Goal: Task Accomplishment & Management: Manage account settings

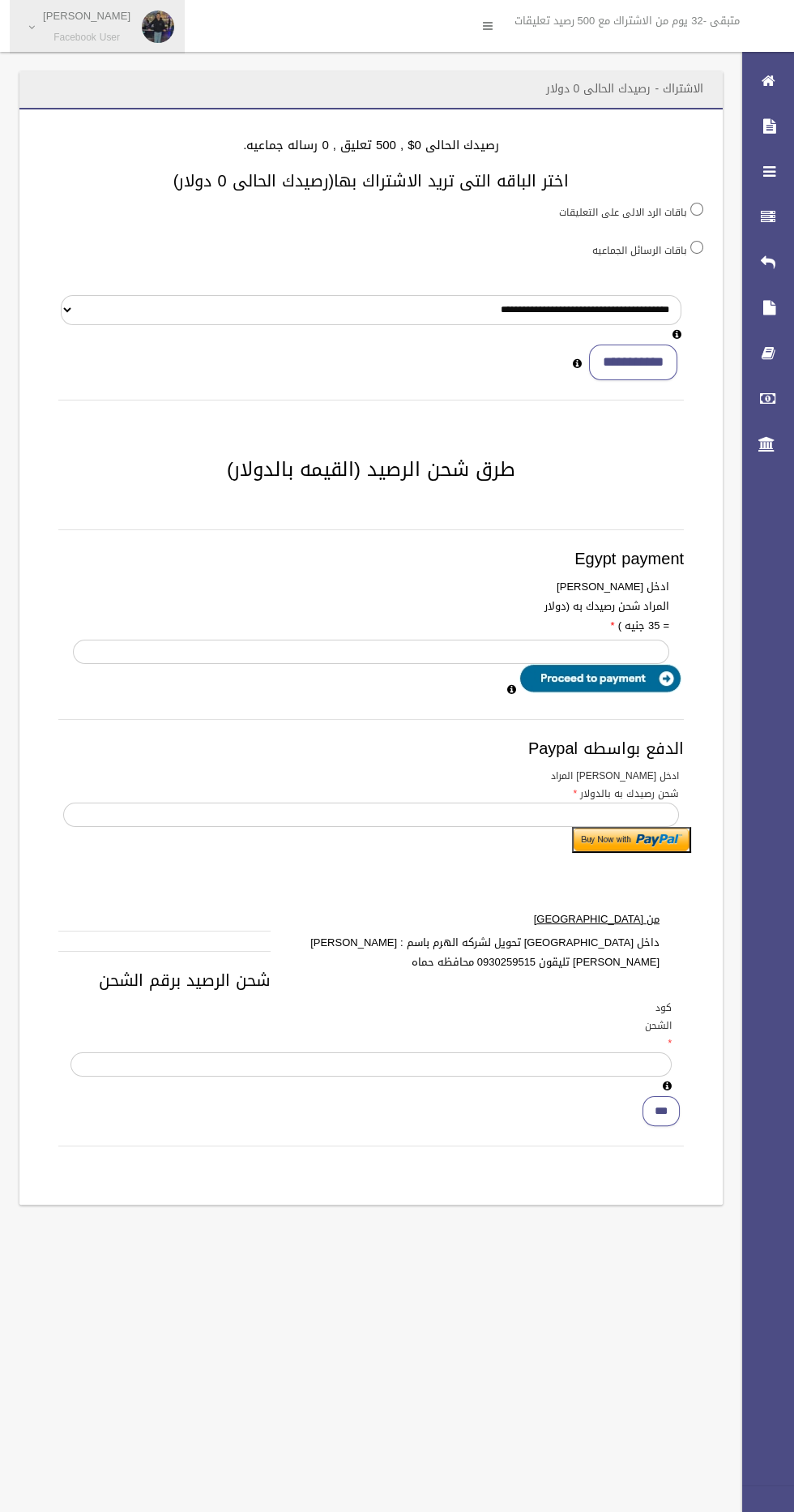
click at [101, 39] on small "Facebook User" at bounding box center [87, 37] width 88 height 12
click at [65, 79] on link "اعادت تسجيل الصفحات" at bounding box center [97, 71] width 174 height 28
click at [761, 217] on icon at bounding box center [769, 217] width 15 height 33
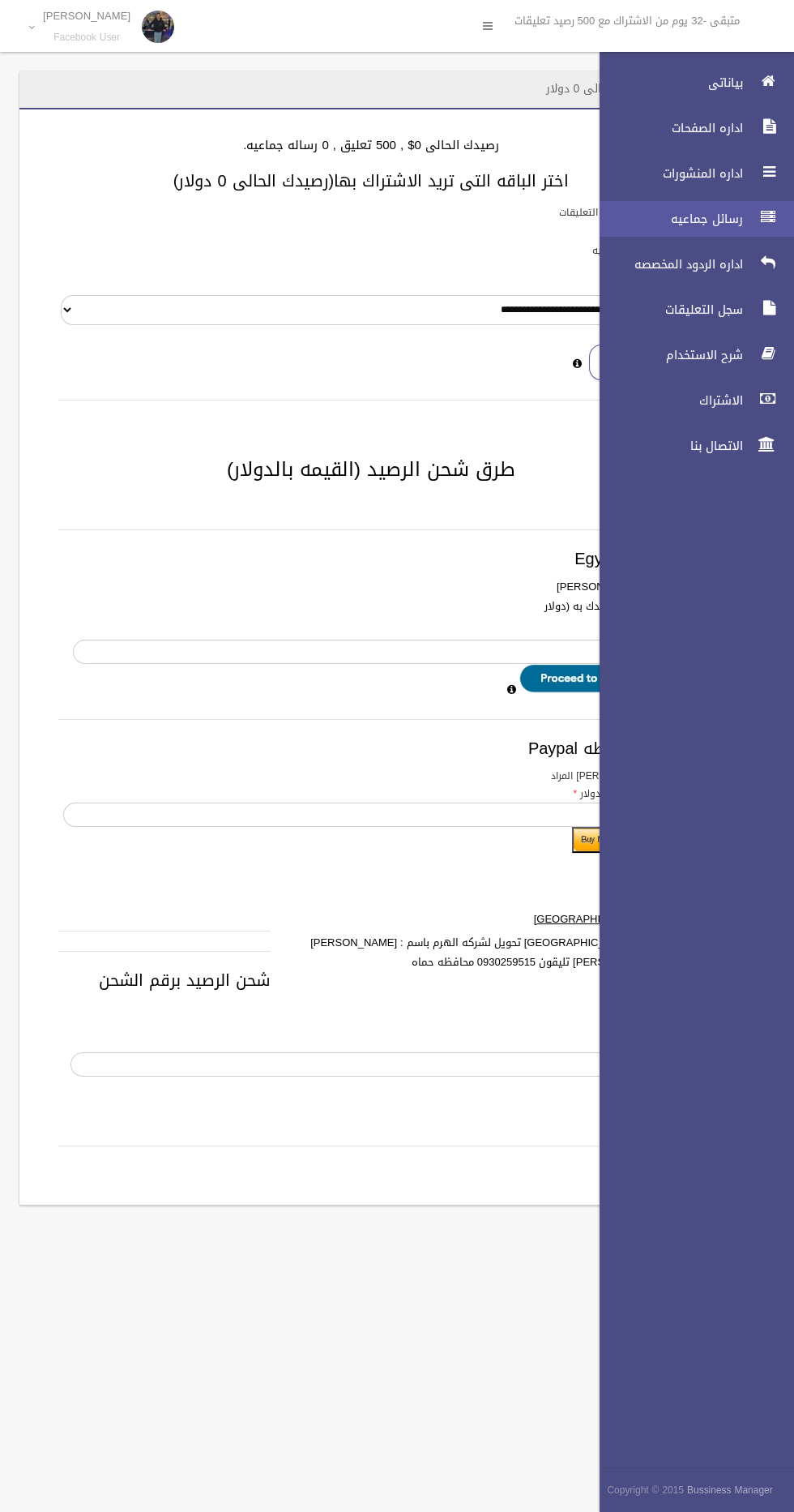
click at [614, 222] on span "رسائل جماعيه" at bounding box center [667, 218] width 162 height 16
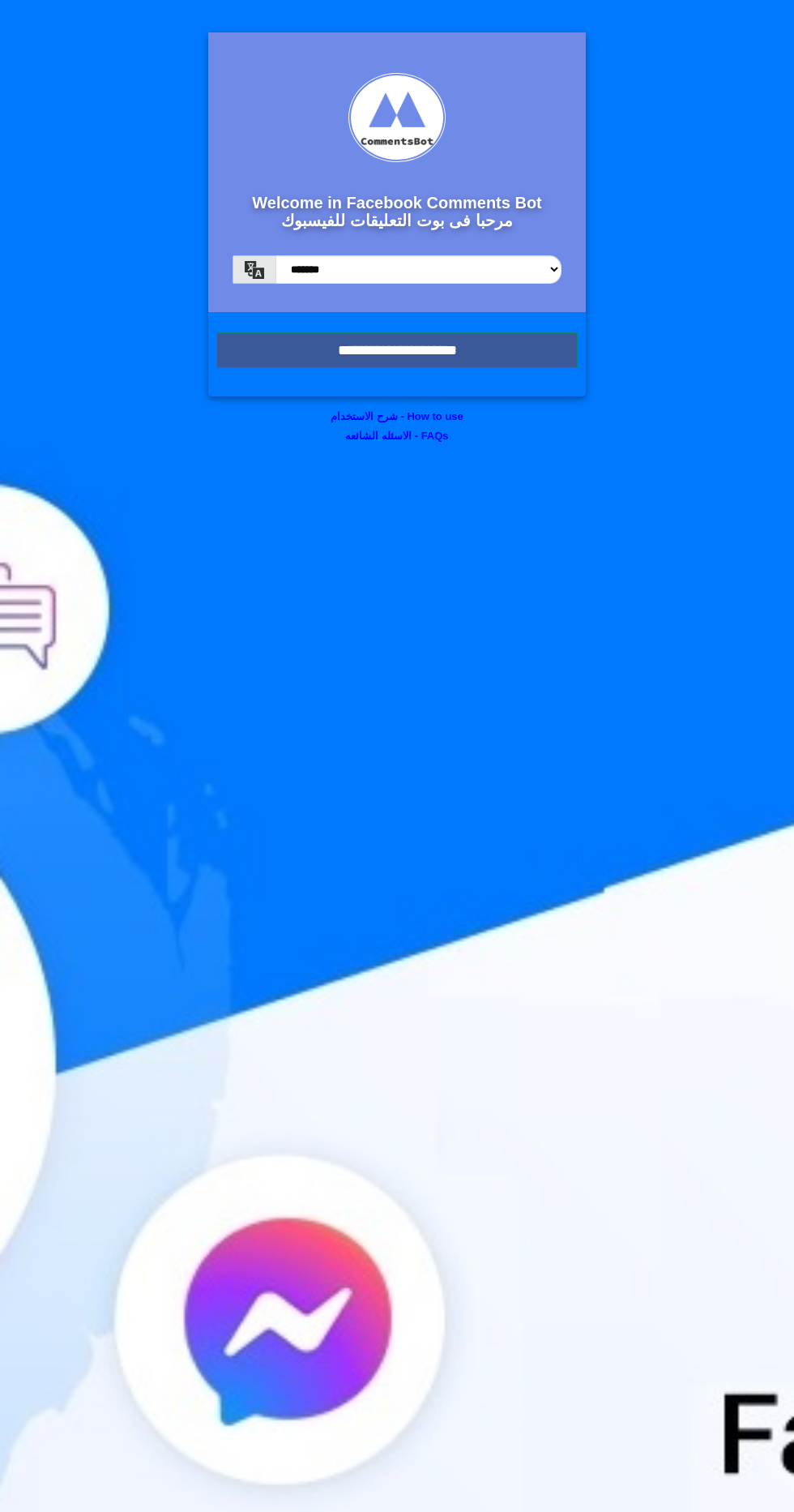
click at [307, 351] on input "**********" at bounding box center [397, 350] width 361 height 35
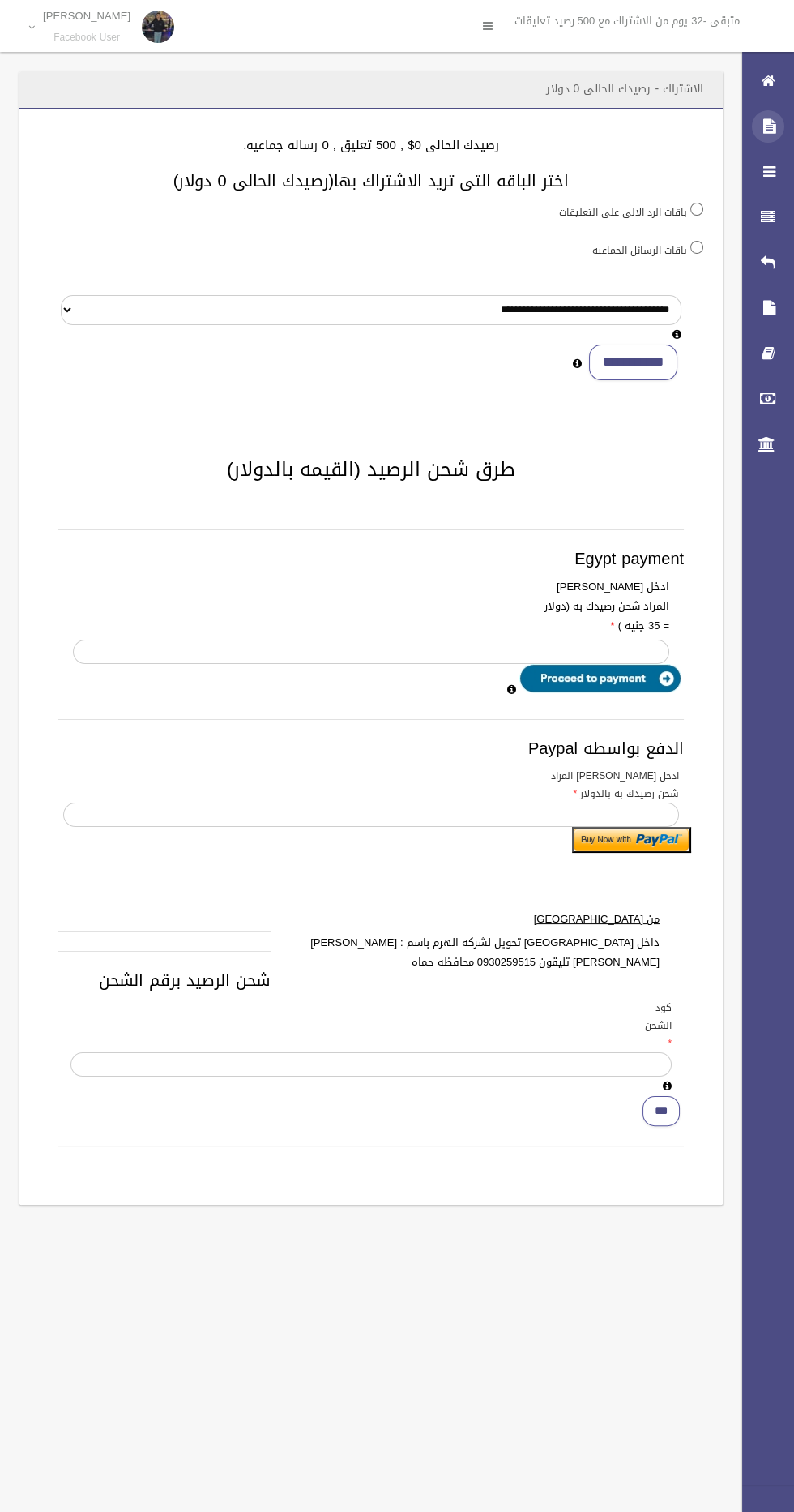
click at [768, 126] on icon at bounding box center [769, 126] width 15 height 33
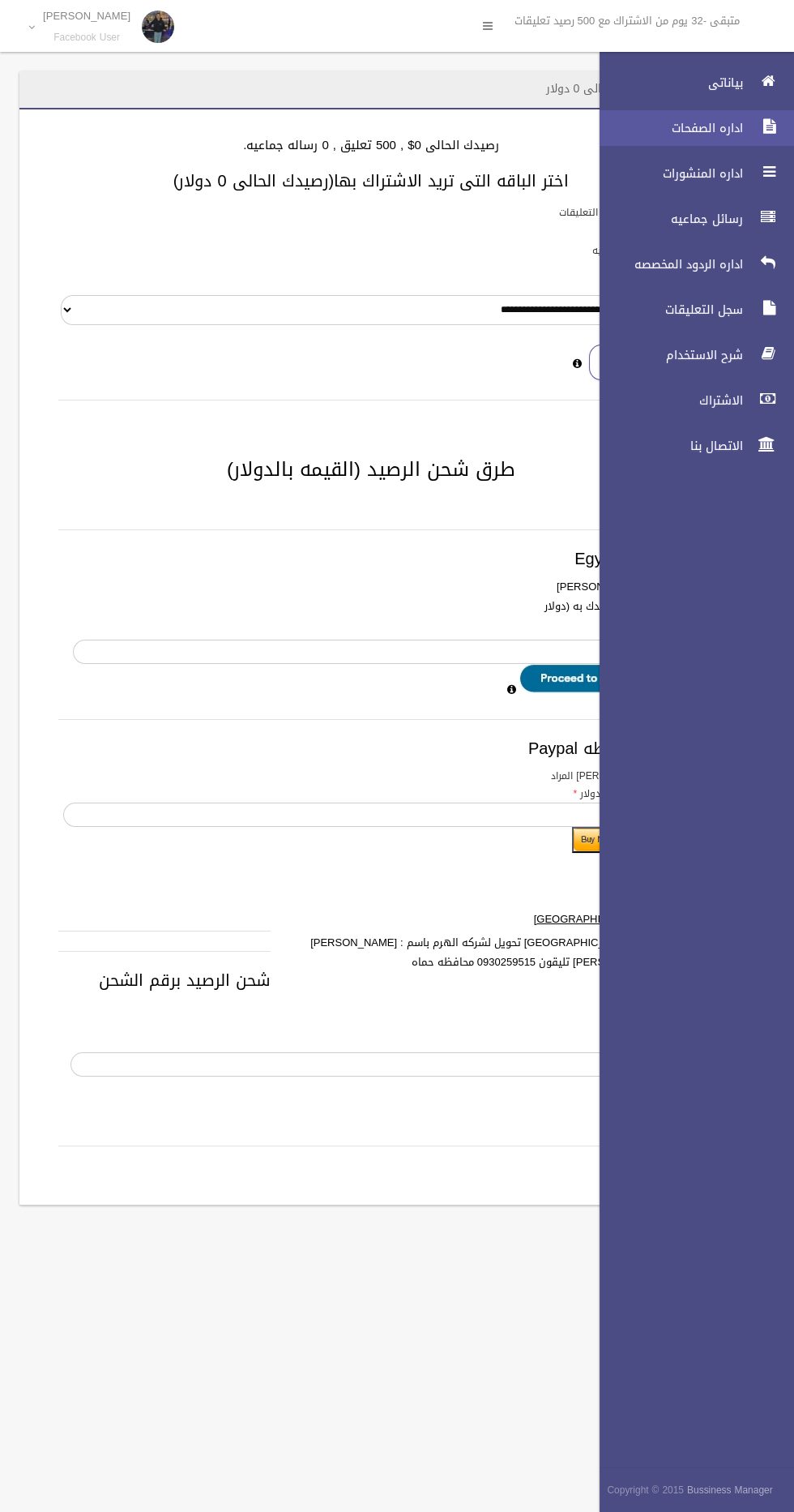
click at [653, 120] on span "اداره الصفحات" at bounding box center [667, 128] width 162 height 16
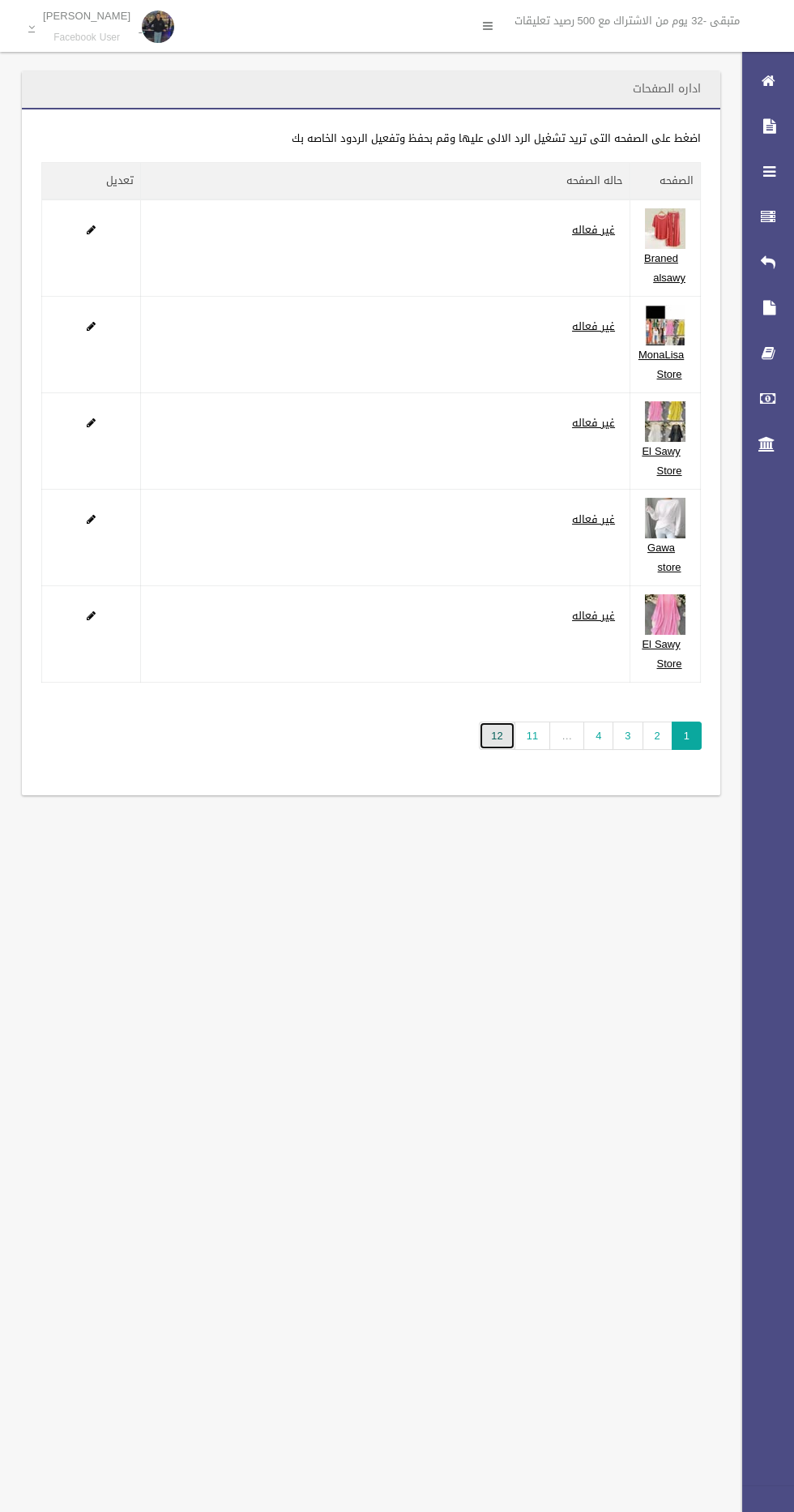
click at [503, 733] on link "12" at bounding box center [496, 735] width 35 height 28
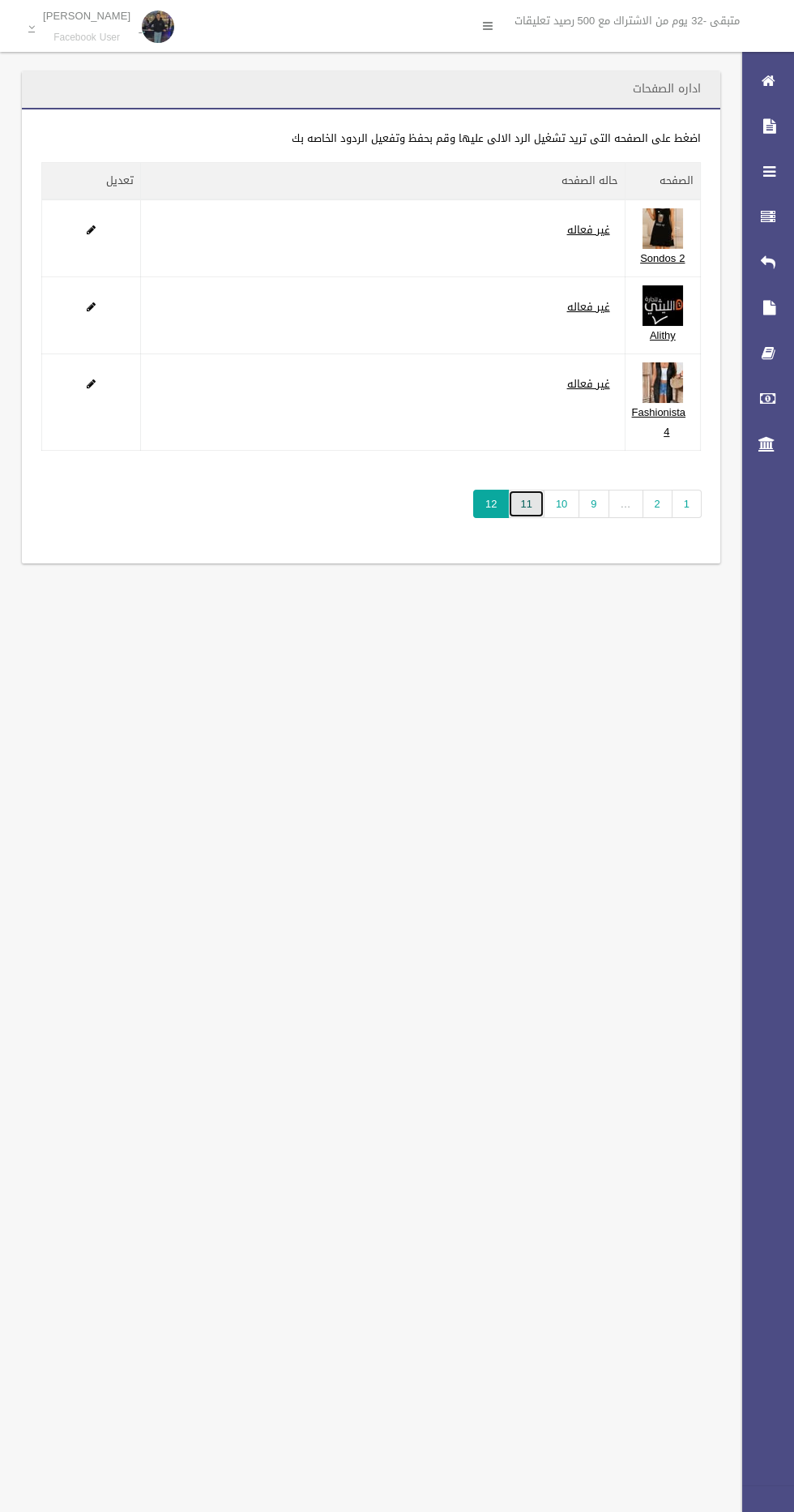
click at [532, 502] on link "11" at bounding box center [526, 504] width 35 height 28
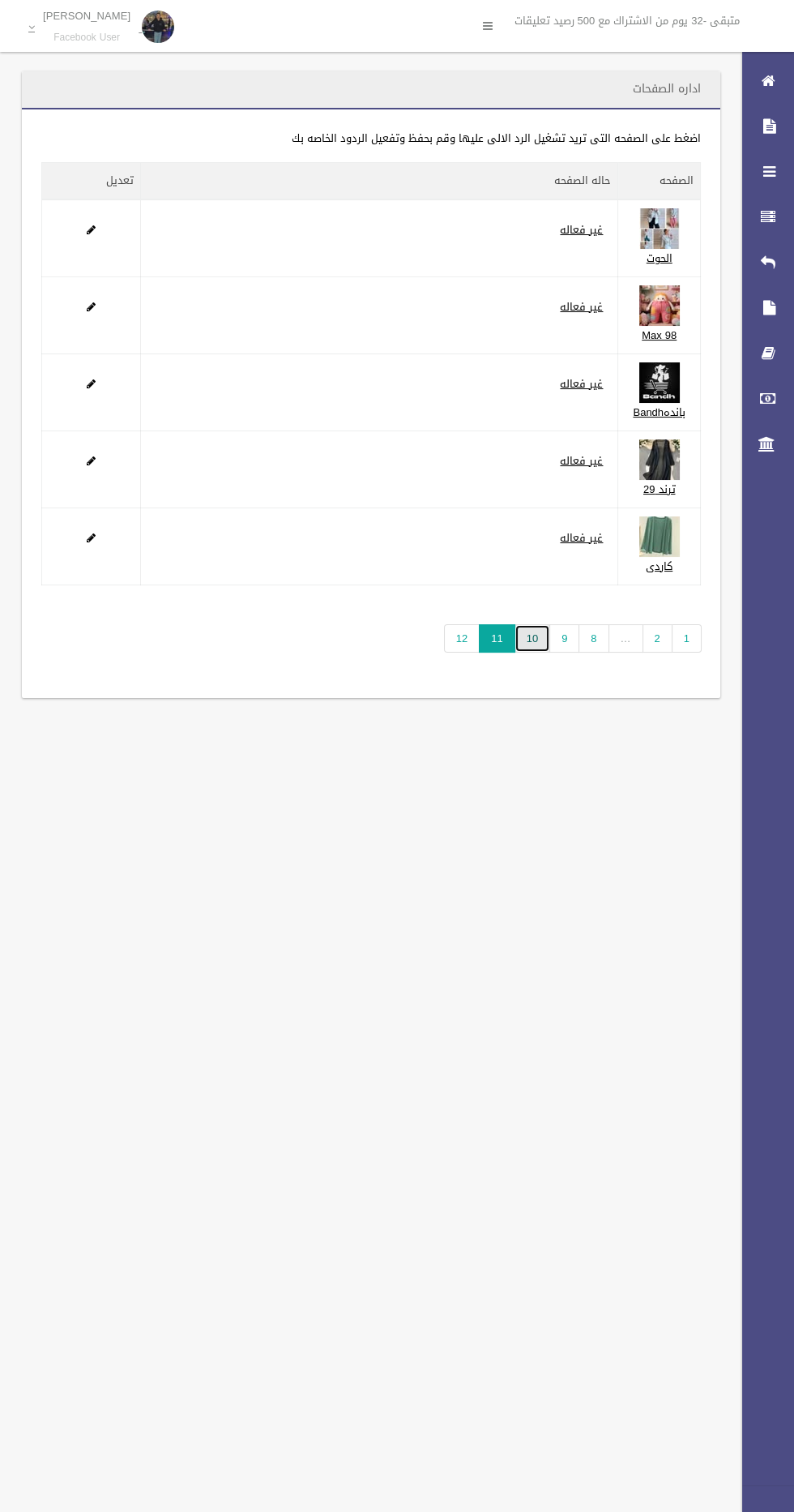
click at [538, 643] on link "10" at bounding box center [533, 638] width 35 height 28
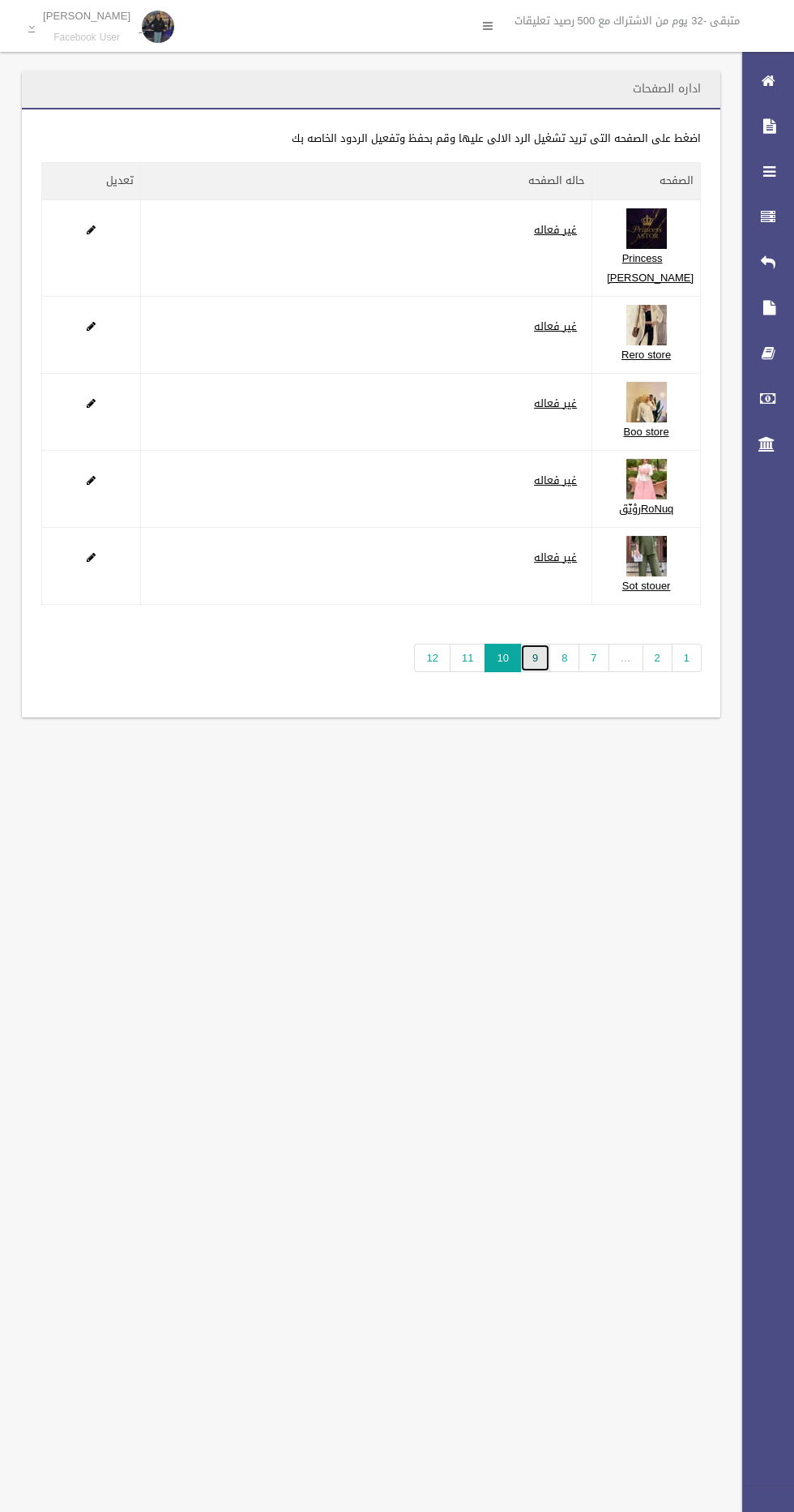
click at [540, 656] on link "9" at bounding box center [536, 658] width 30 height 28
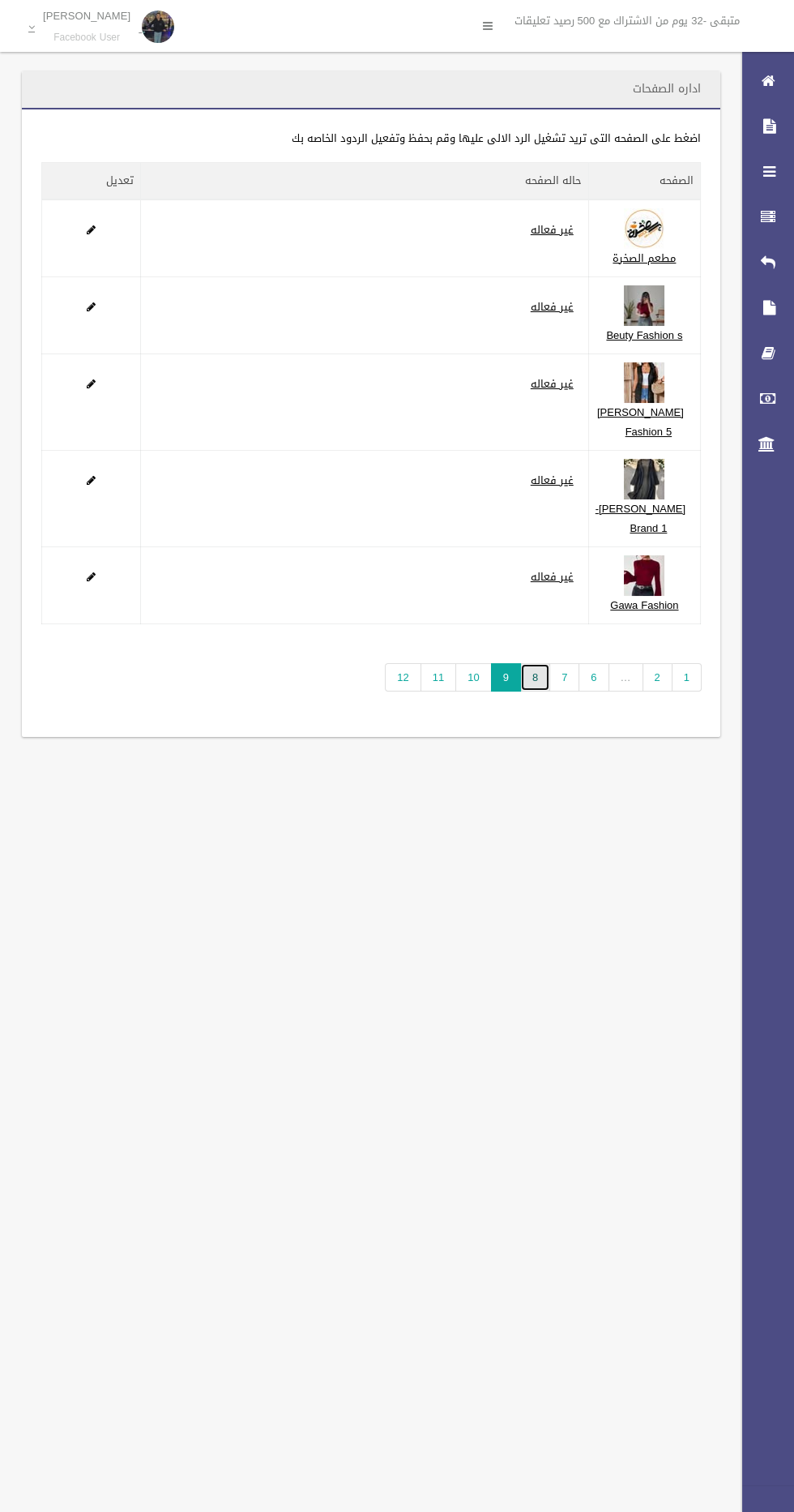
click at [540, 692] on link "8" at bounding box center [536, 678] width 30 height 28
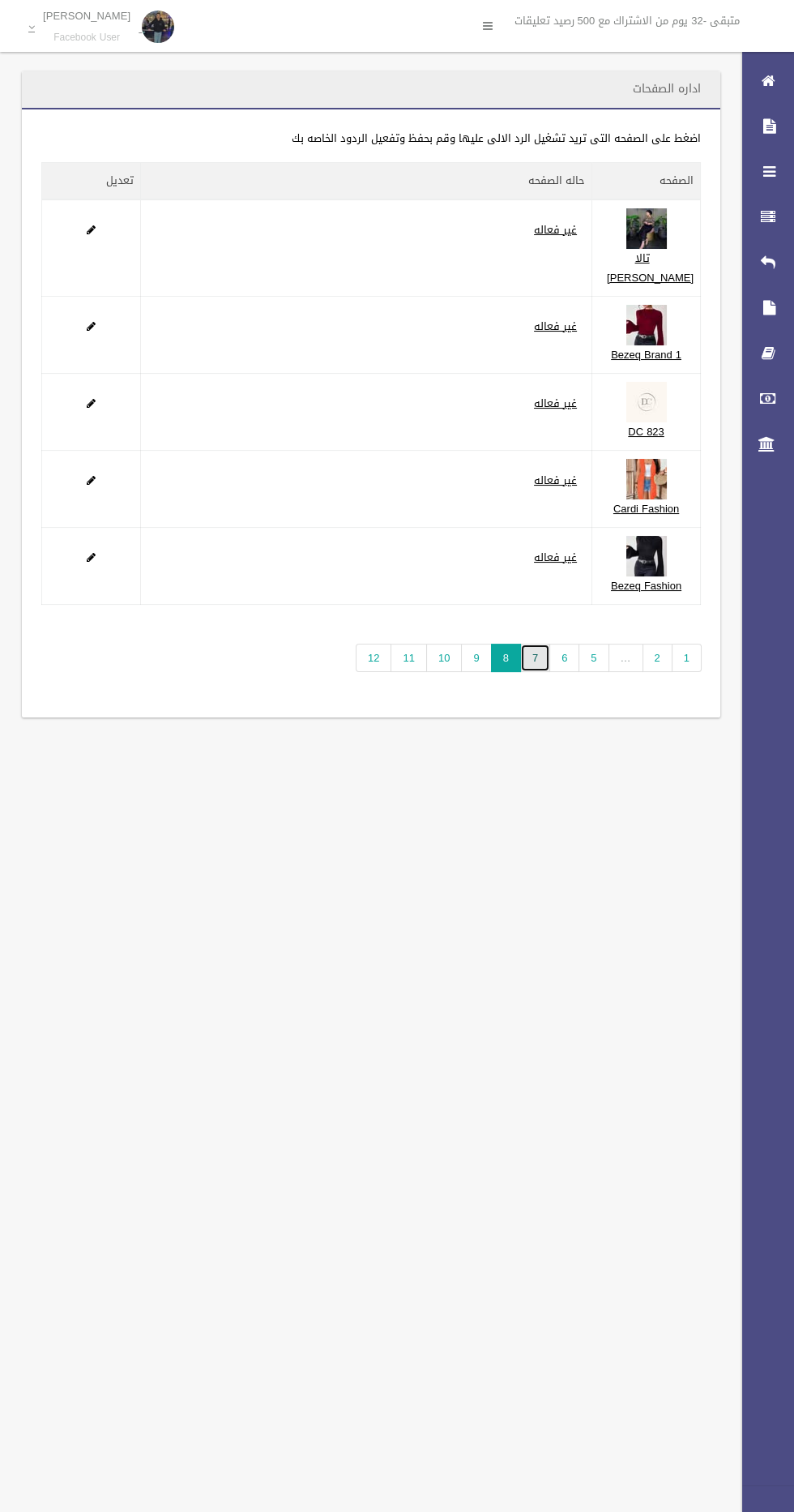
click at [540, 672] on link "7" at bounding box center [536, 658] width 30 height 28
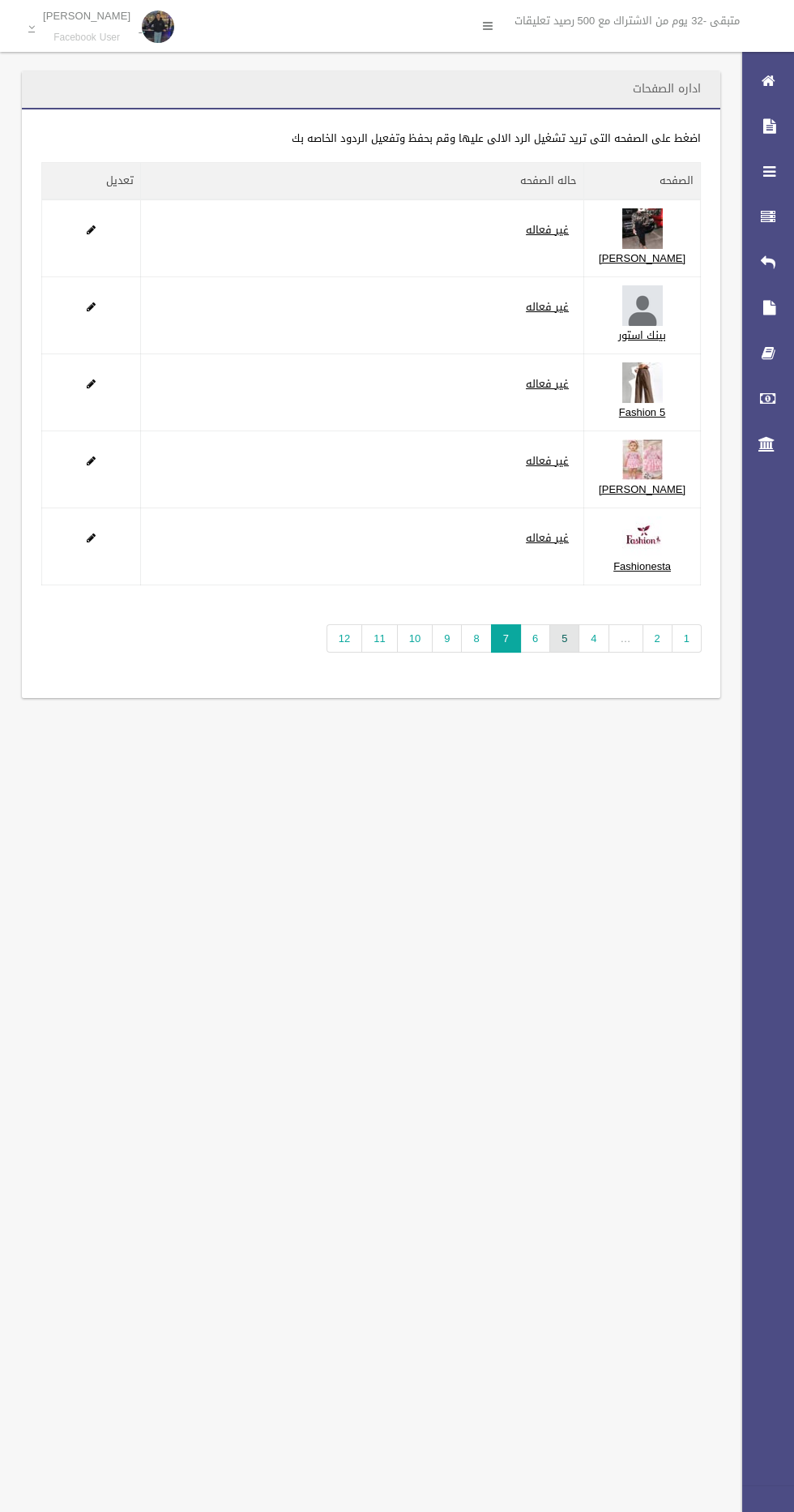
click at [570, 637] on link "5" at bounding box center [564, 638] width 30 height 28
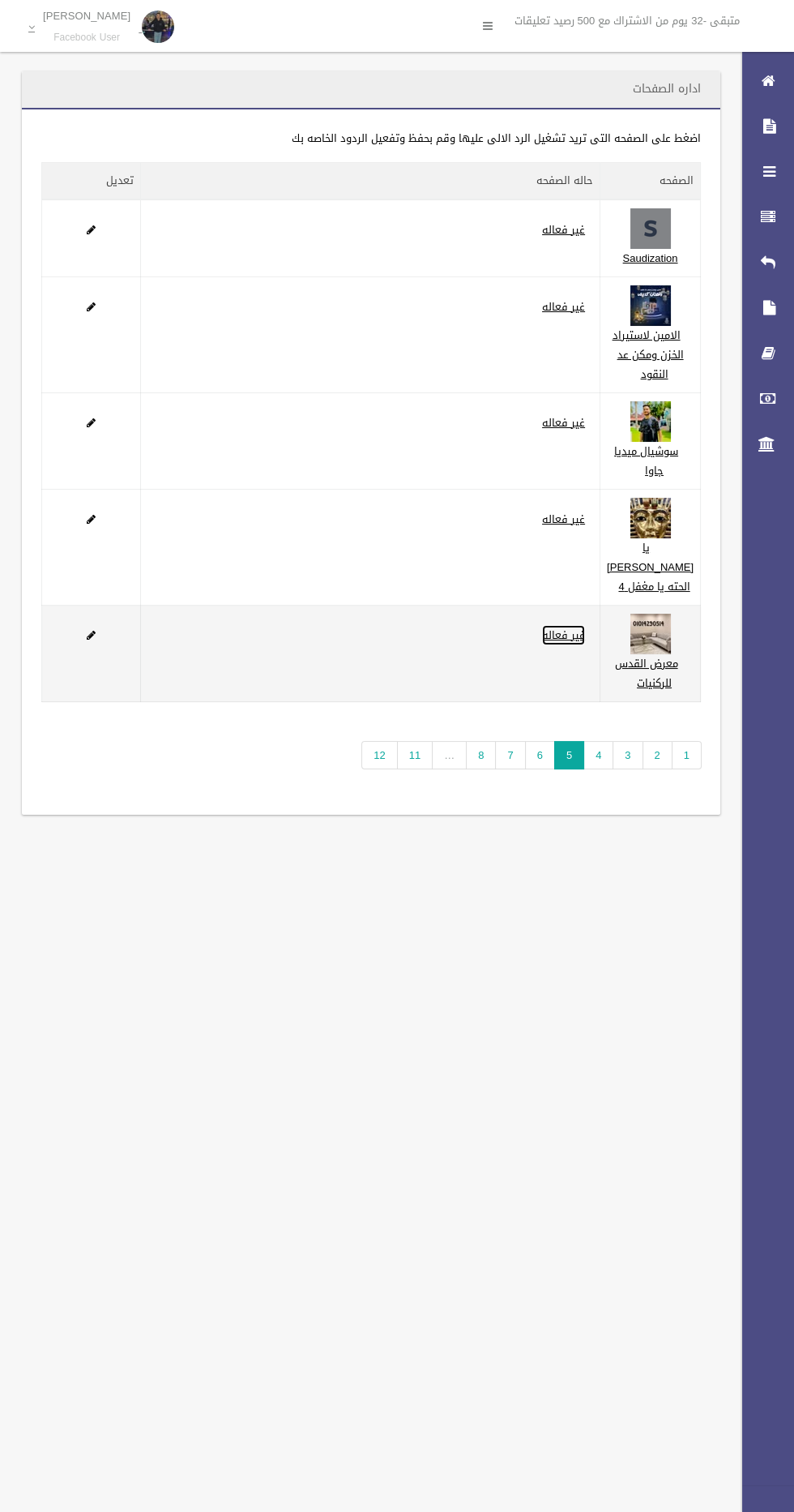
click at [560, 646] on link "غير فعاله" at bounding box center [564, 636] width 43 height 21
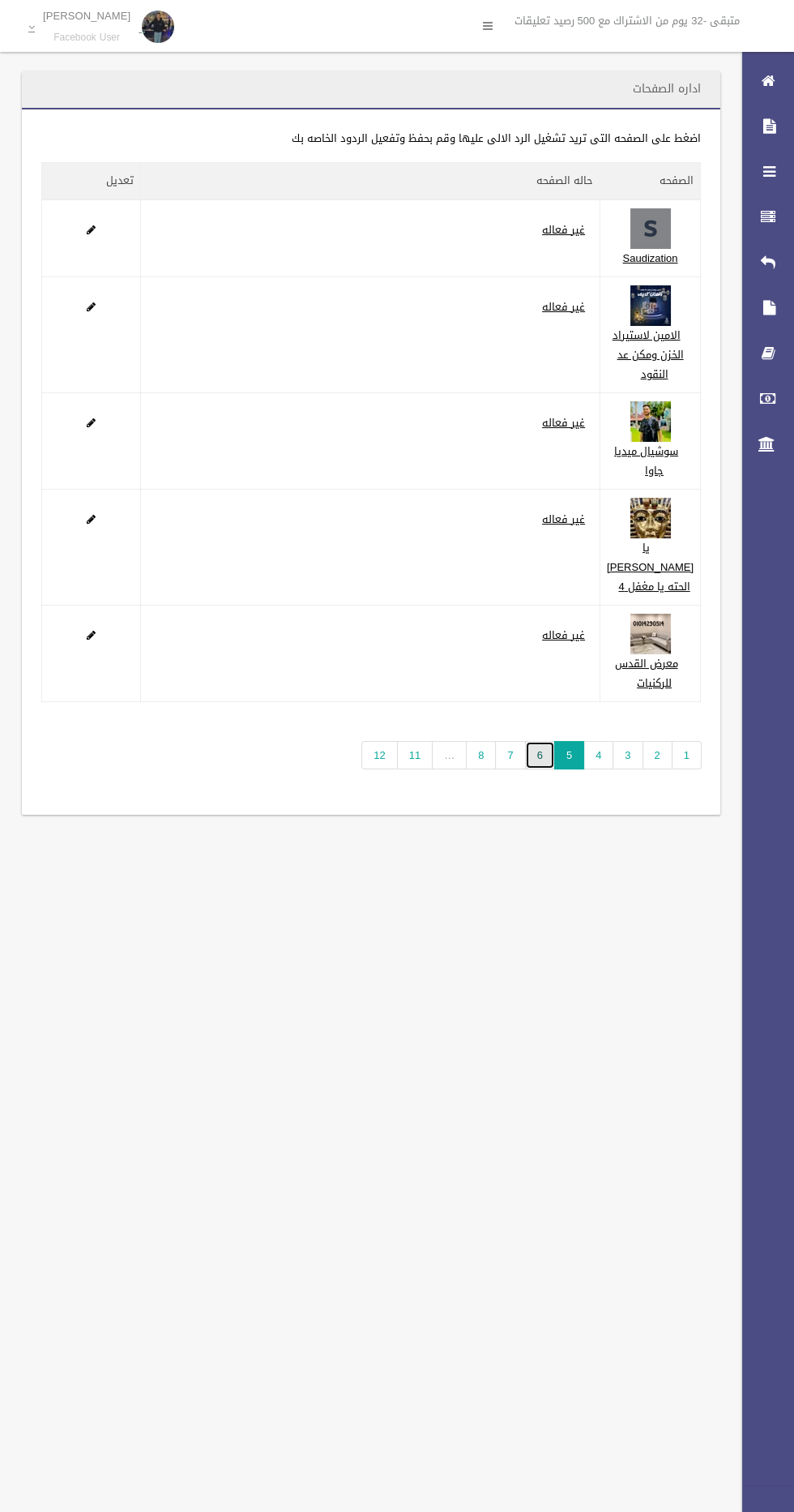
click at [536, 769] on link "6" at bounding box center [540, 755] width 30 height 28
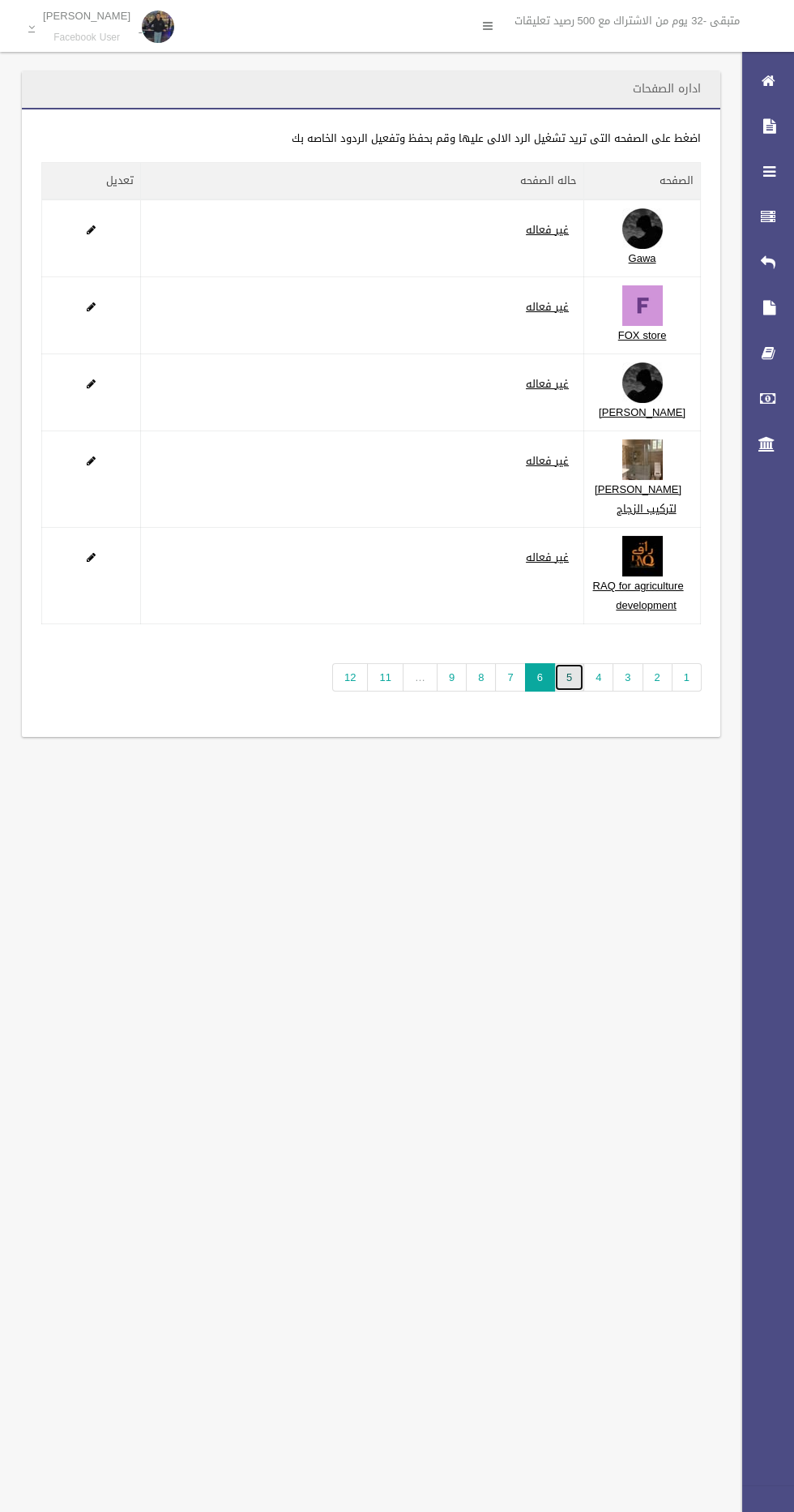
click at [571, 692] on link "5" at bounding box center [569, 678] width 30 height 28
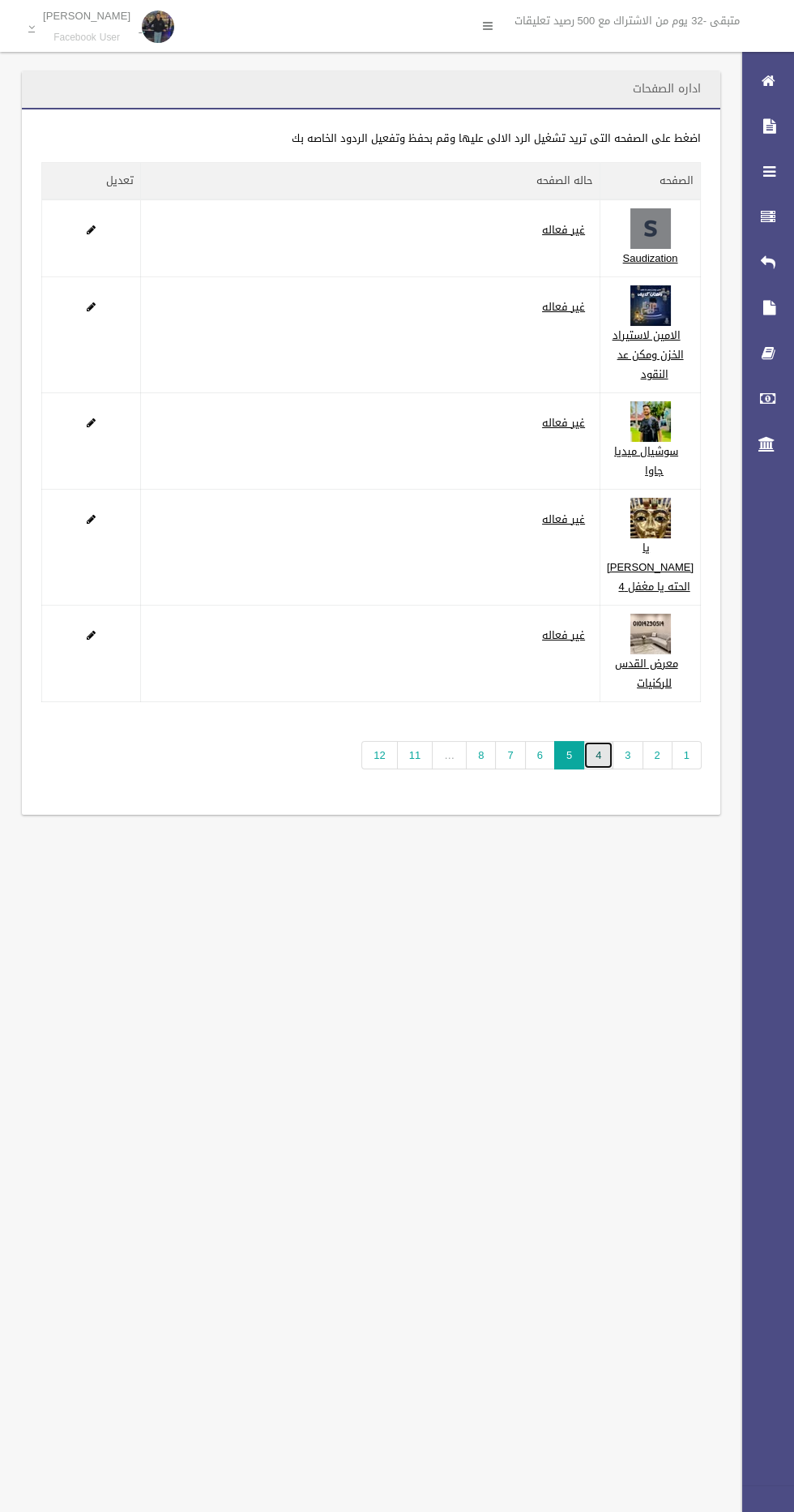
click at [600, 769] on link "4" at bounding box center [599, 755] width 30 height 28
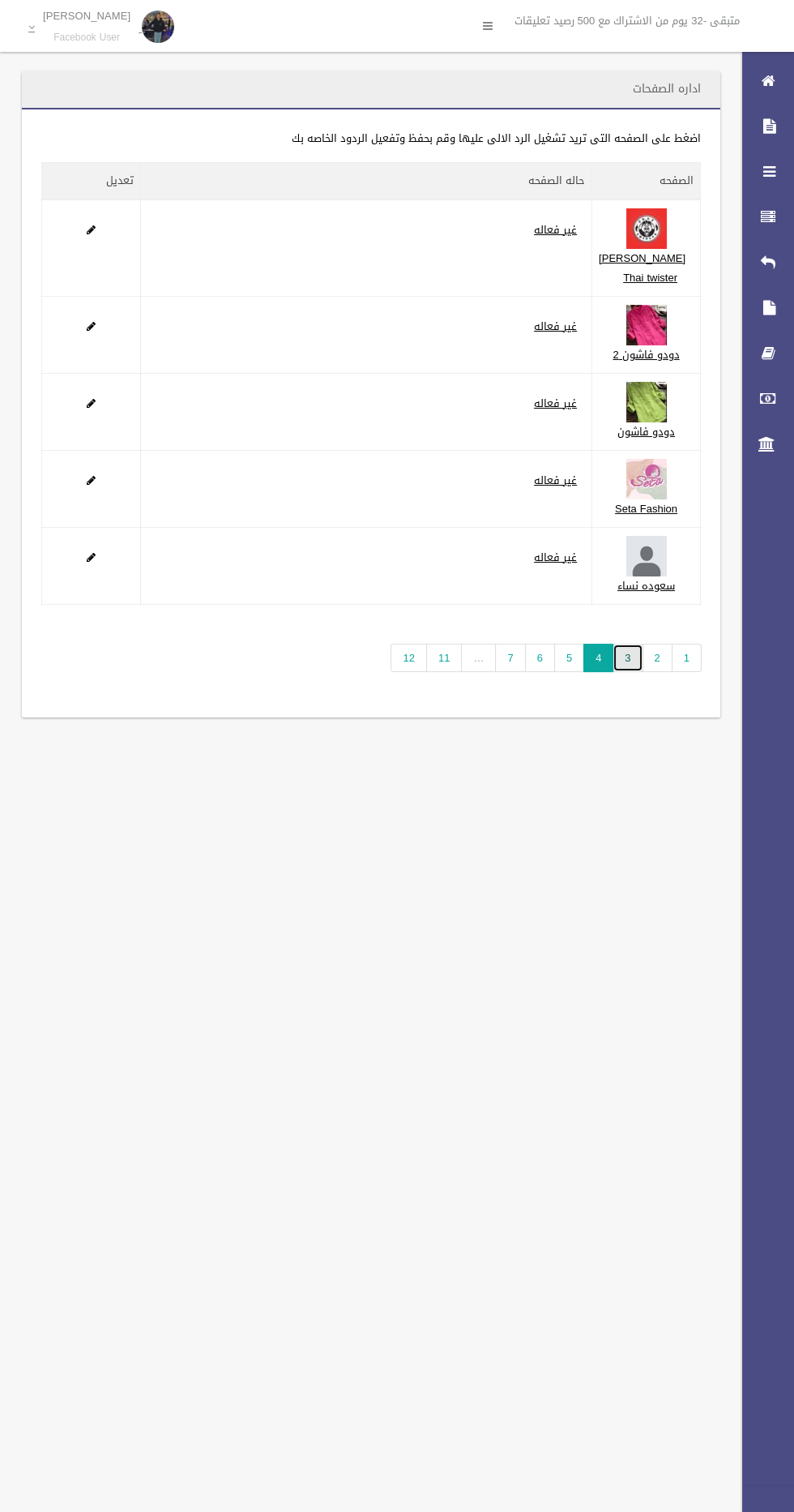
click at [629, 672] on link "3" at bounding box center [628, 658] width 30 height 28
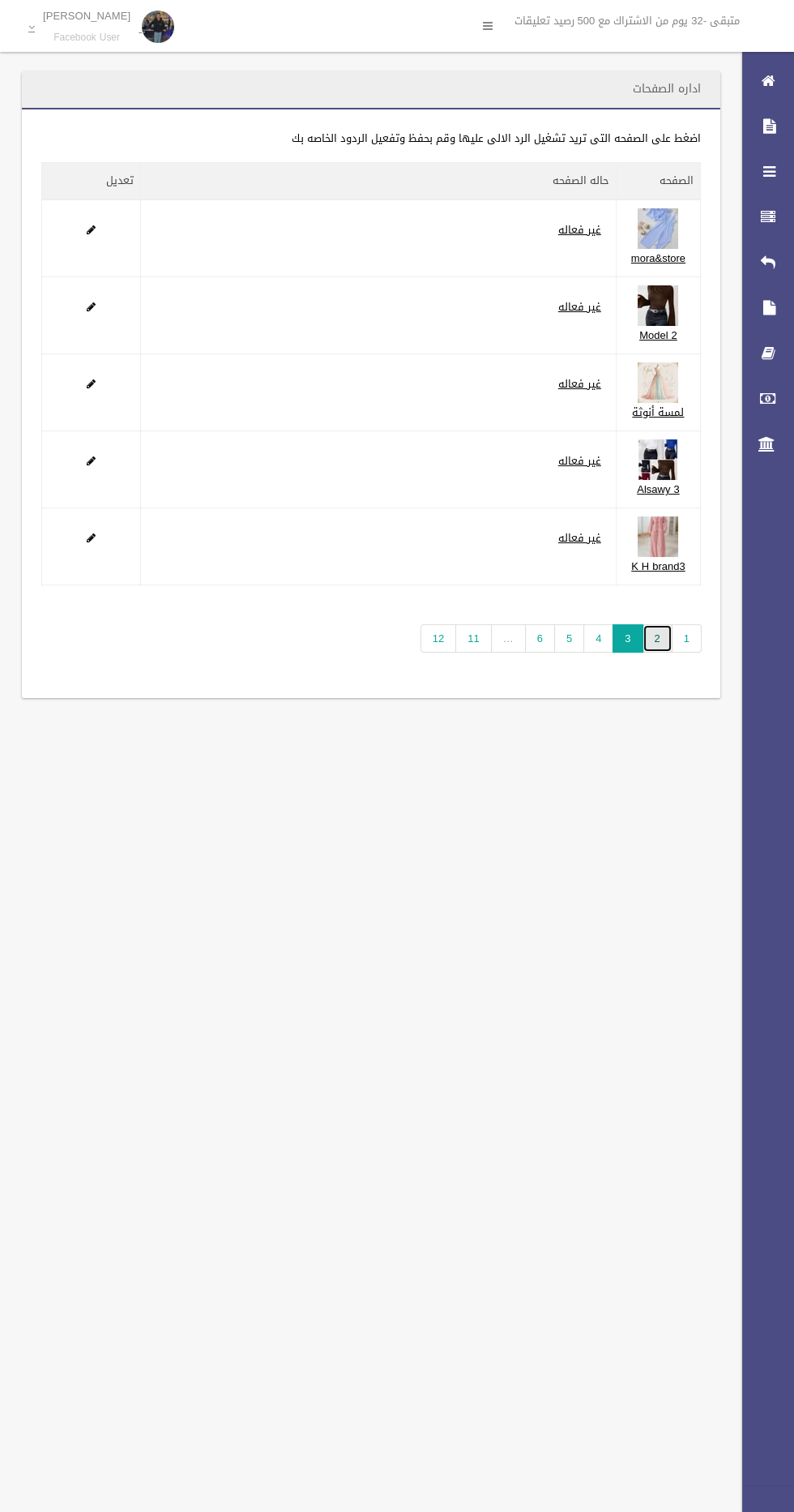
click at [660, 642] on link "2" at bounding box center [658, 638] width 30 height 28
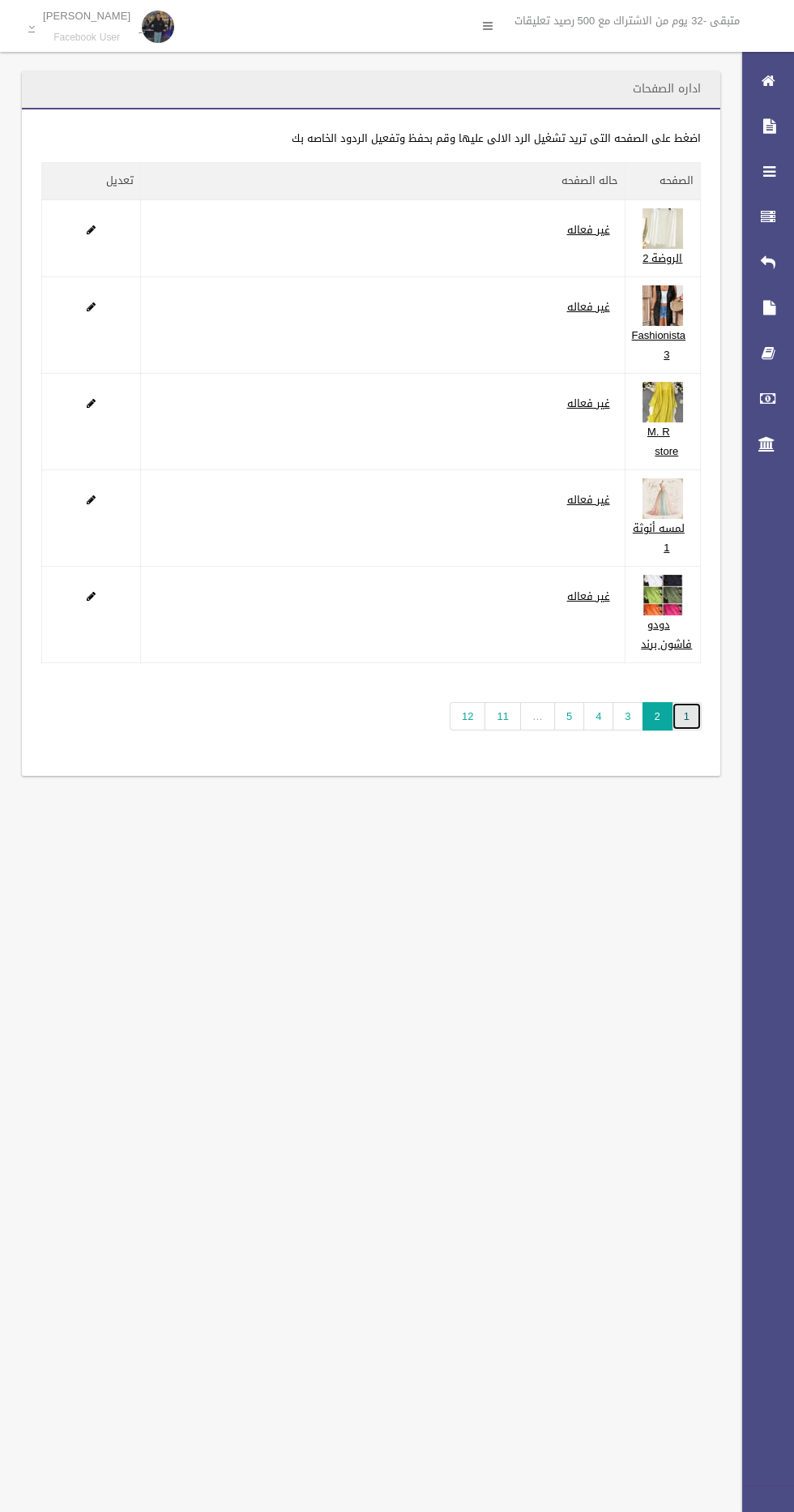
click at [687, 722] on link "1" at bounding box center [687, 716] width 30 height 28
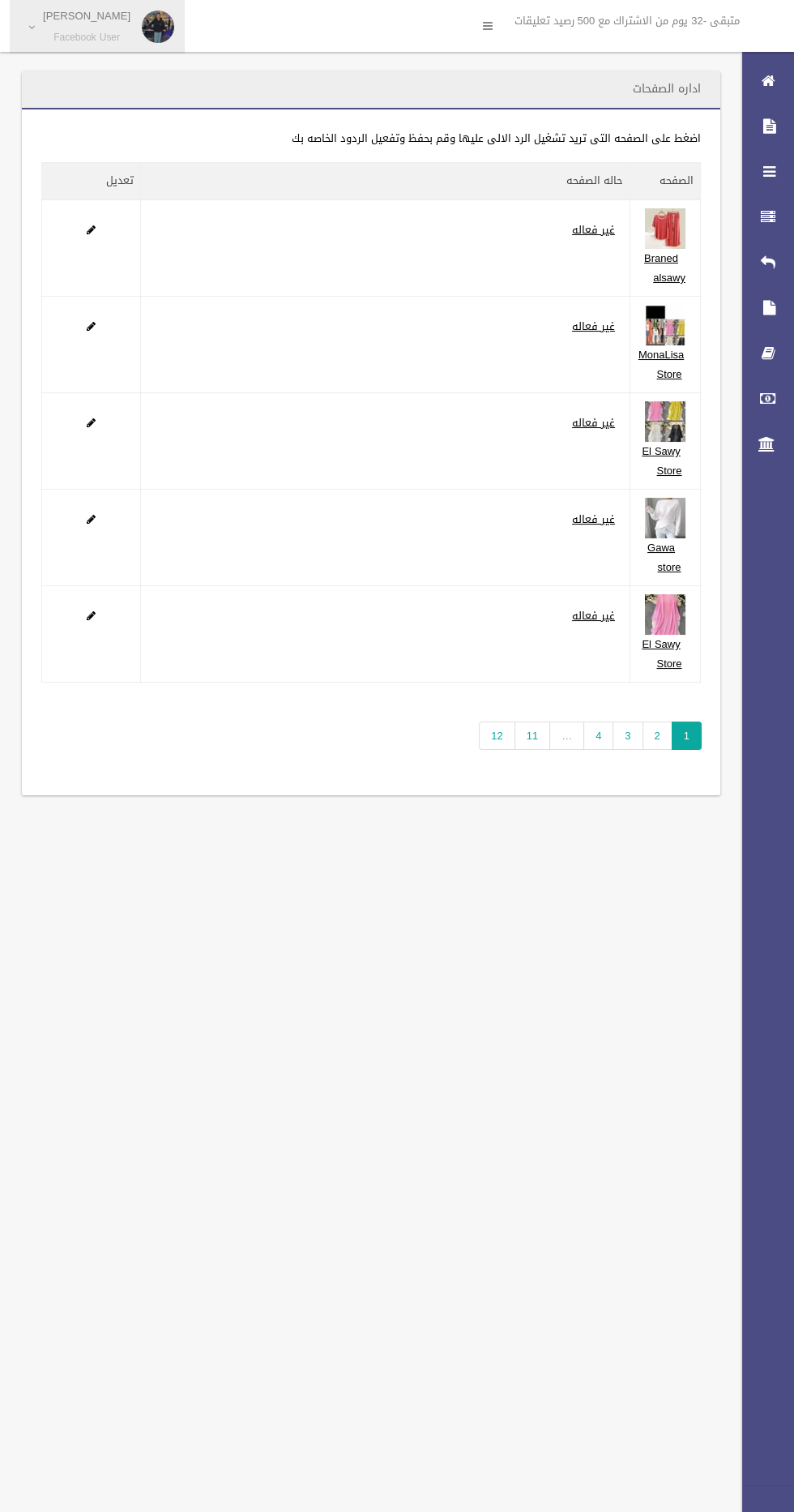
click at [61, 21] on p "[PERSON_NAME]" at bounding box center [87, 15] width 88 height 12
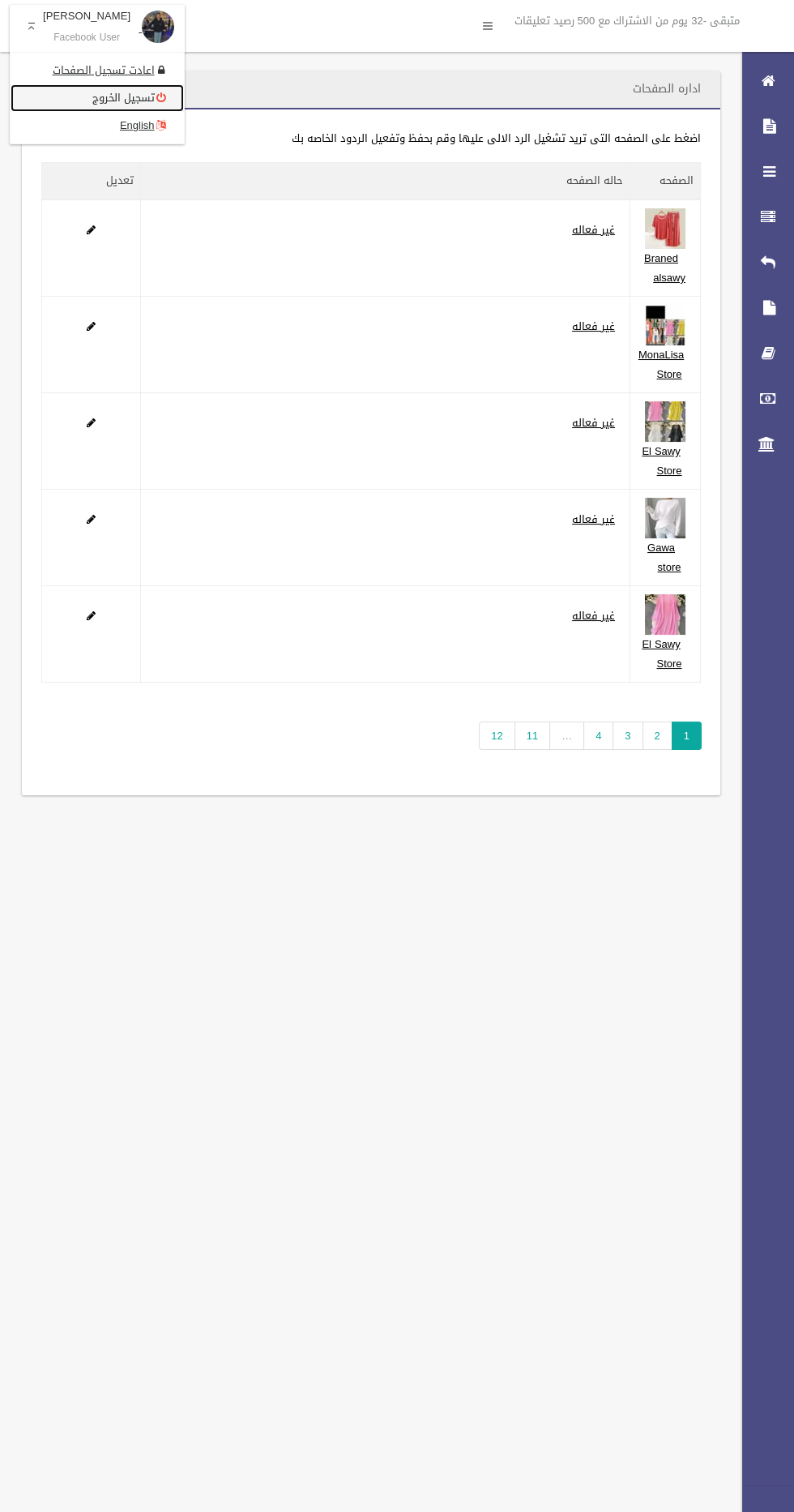
click at [65, 86] on link "تسجيل الخروج" at bounding box center [97, 98] width 174 height 28
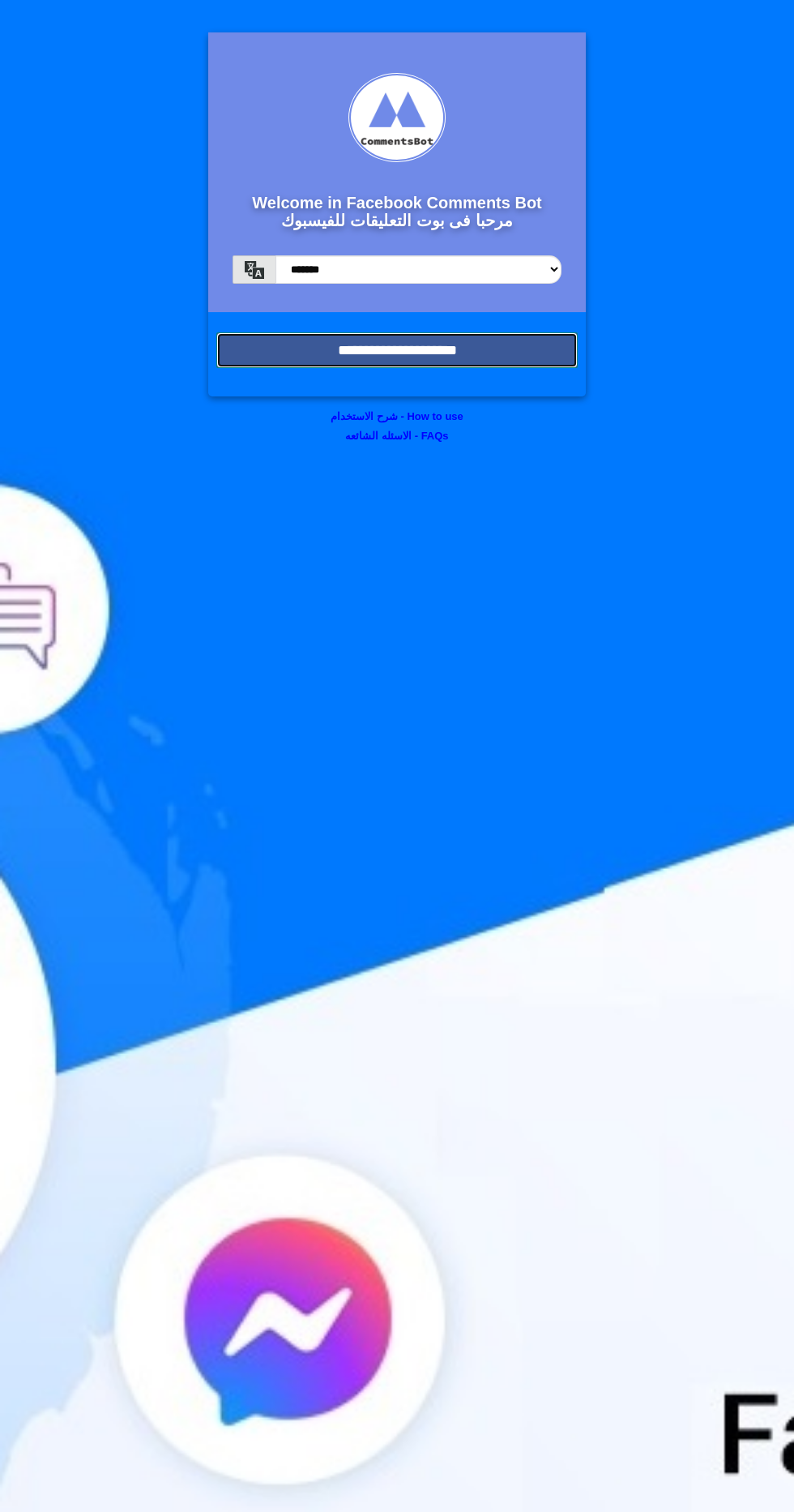
click at [246, 354] on input "**********" at bounding box center [397, 350] width 361 height 35
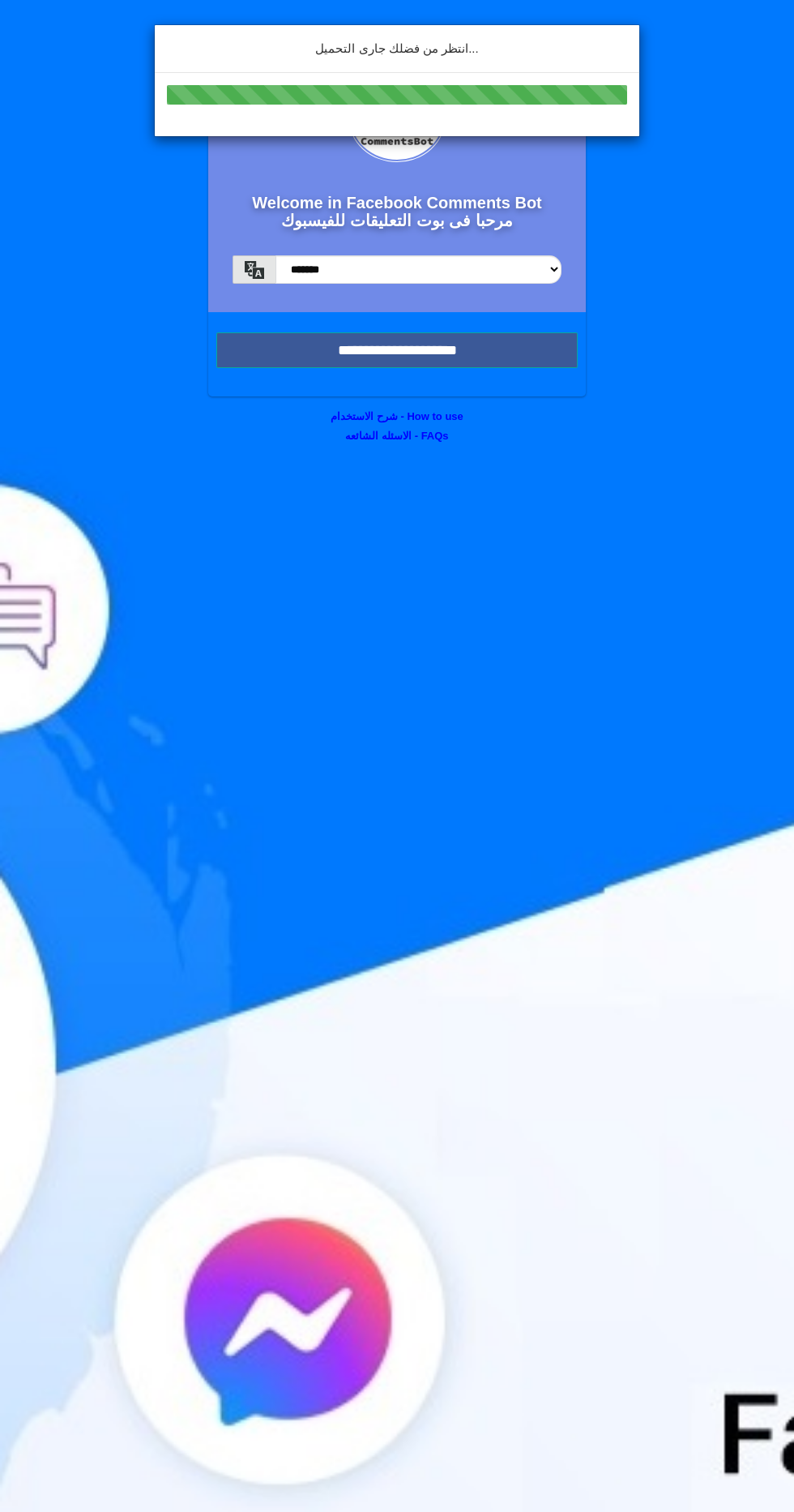
click at [294, 356] on div "انتظر من فضلك جارى التحميل..." at bounding box center [397, 756] width 794 height 1512
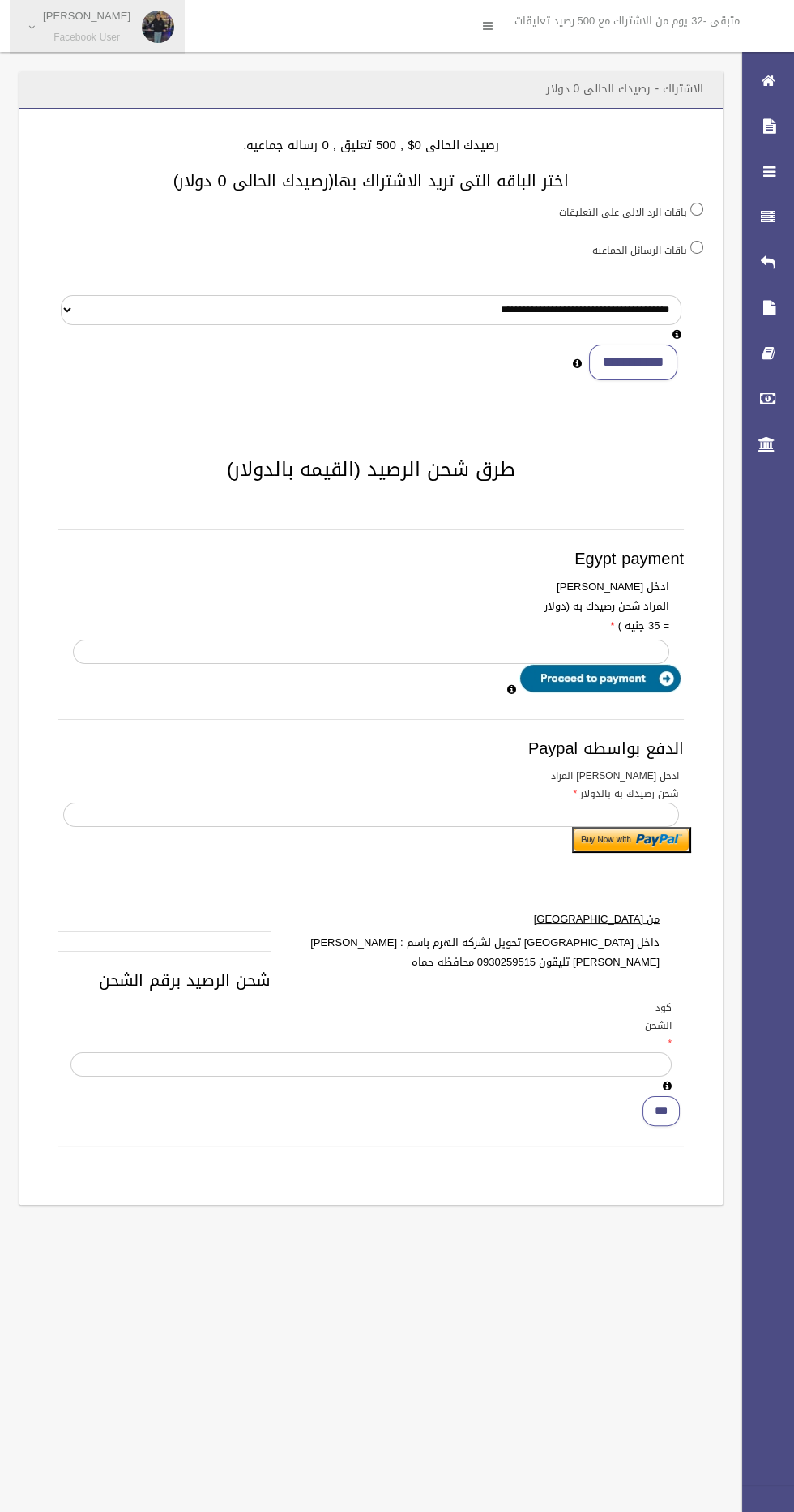
click at [32, 20] on link "[PERSON_NAME] Facebook User" at bounding box center [97, 26] width 175 height 53
click at [50, 47] on div at bounding box center [397, 756] width 794 height 1512
click at [47, 47] on link "[PERSON_NAME] Facebook User" at bounding box center [97, 26] width 175 height 53
click at [39, 83] on link "اعادت تسجيل الصفحات" at bounding box center [97, 71] width 174 height 28
